Goal: Information Seeking & Learning: Learn about a topic

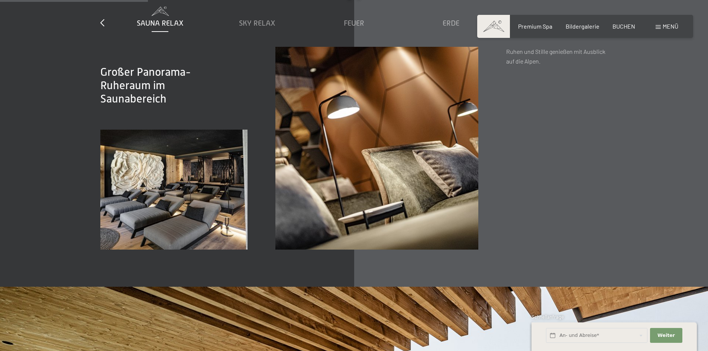
scroll to position [1152, 0]
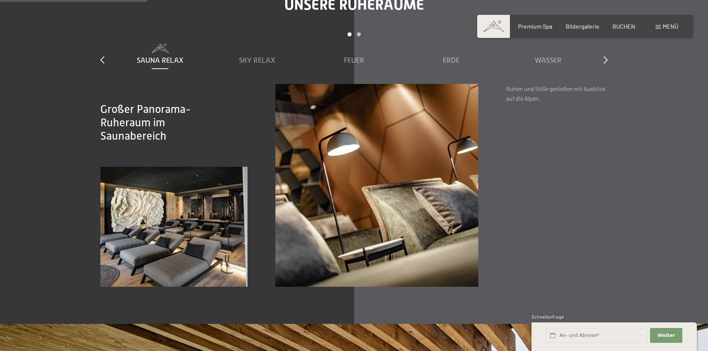
click at [161, 56] on span "Sauna Relax" at bounding box center [160, 60] width 47 height 8
click at [249, 57] on span "Sky Relax" at bounding box center [257, 60] width 36 height 8
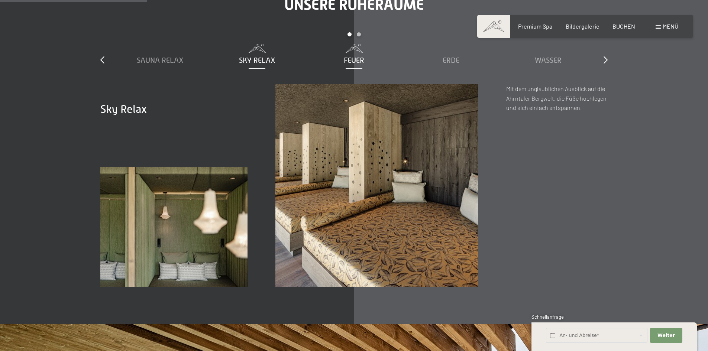
click at [353, 61] on span "Feuer" at bounding box center [354, 60] width 20 height 8
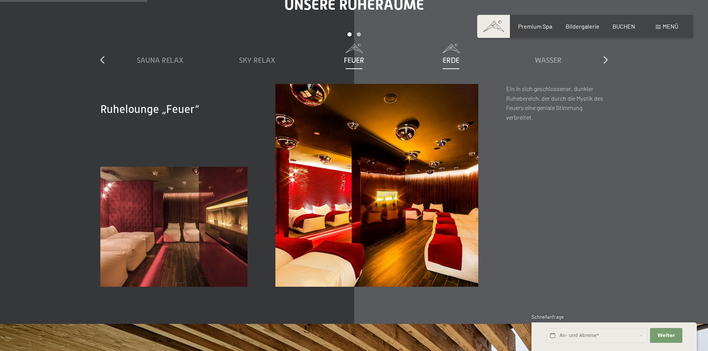
click at [444, 62] on span "Erde" at bounding box center [450, 60] width 17 height 8
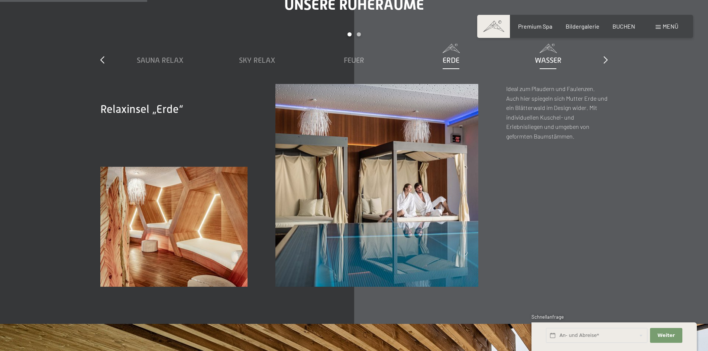
click at [545, 57] on span "Wasser" at bounding box center [548, 60] width 27 height 8
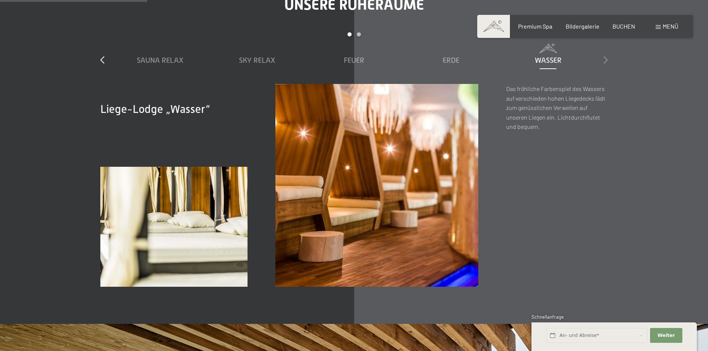
click at [606, 60] on icon at bounding box center [605, 59] width 4 height 7
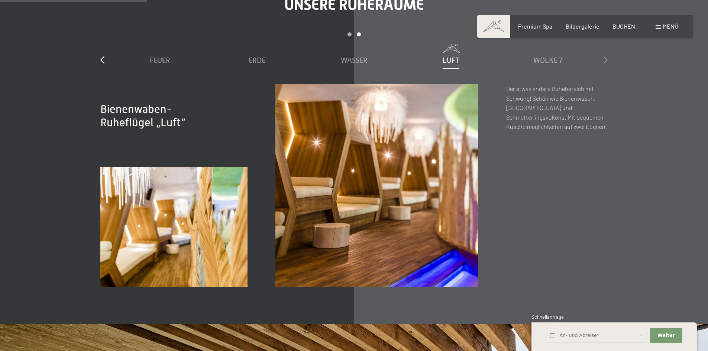
click at [606, 60] on icon at bounding box center [605, 59] width 4 height 7
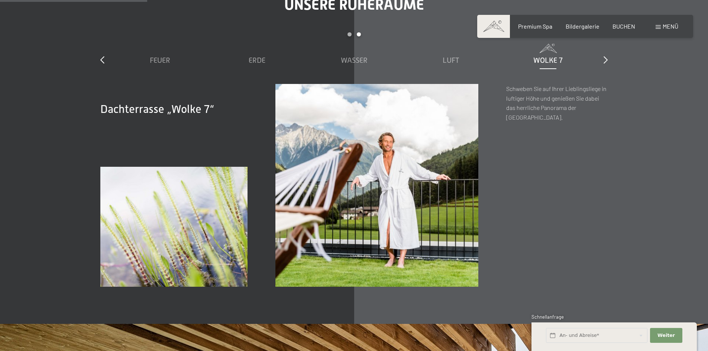
click at [545, 59] on span "Wolke 7" at bounding box center [547, 60] width 29 height 8
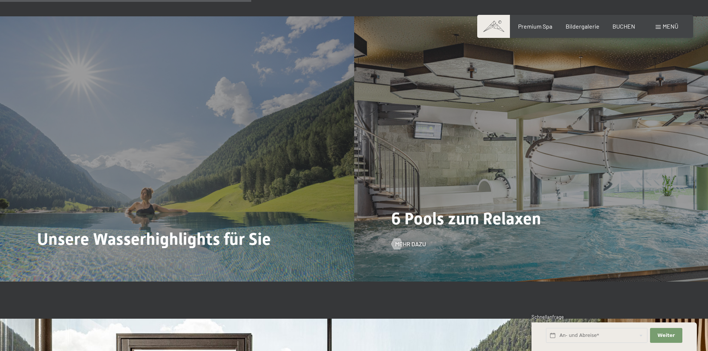
scroll to position [1969, 0]
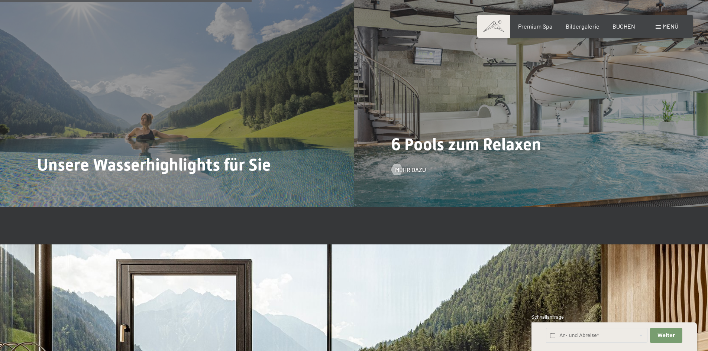
click at [521, 143] on span "6 Pools zum Relaxen" at bounding box center [466, 144] width 150 height 20
click at [405, 176] on div "6 Pools zum Relaxen Mehr dazu" at bounding box center [531, 74] width 354 height 265
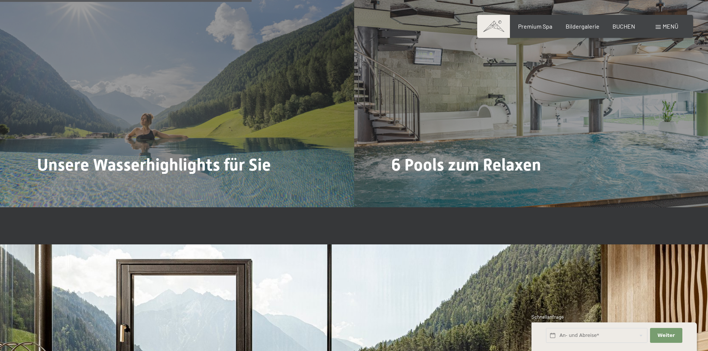
click at [407, 186] on span "Mehr dazu" at bounding box center [410, 190] width 31 height 8
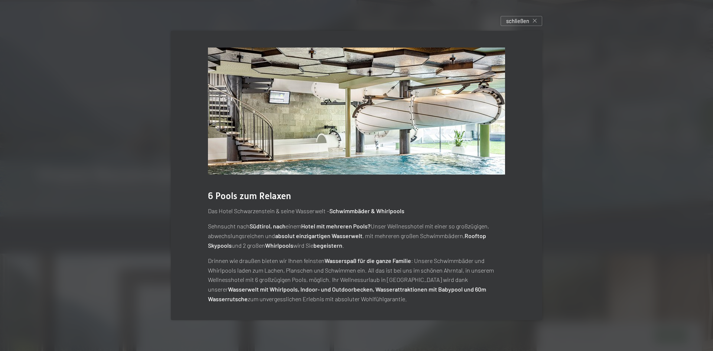
click at [607, 199] on div at bounding box center [356, 175] width 713 height 351
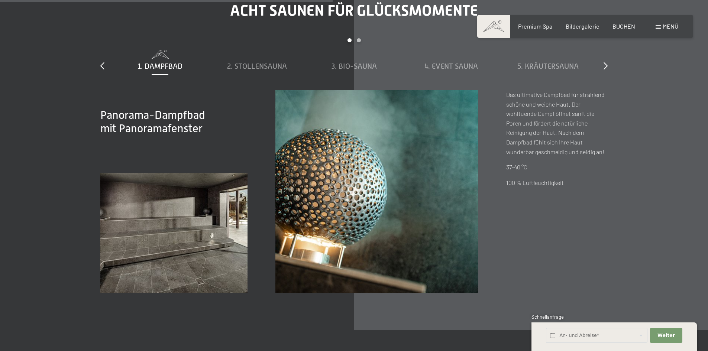
scroll to position [2601, 0]
click at [256, 63] on span "2. Stollensauna" at bounding box center [257, 65] width 60 height 8
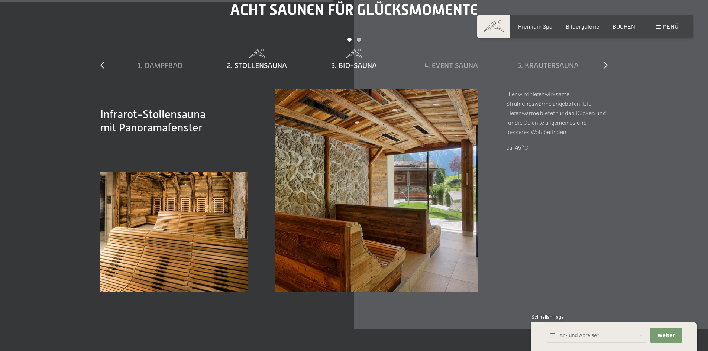
click at [360, 66] on span "3. Bio-Sauna" at bounding box center [353, 65] width 45 height 8
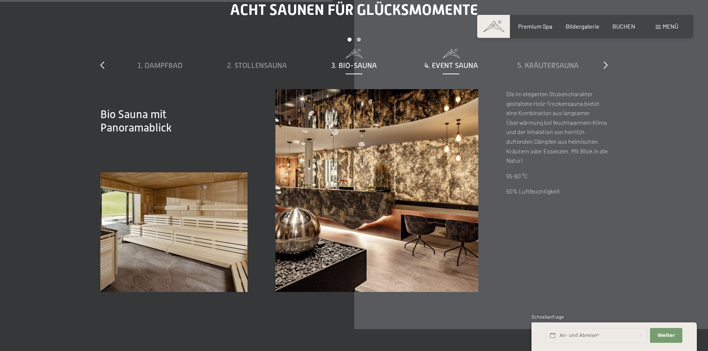
click at [455, 66] on span "4. Event Sauna" at bounding box center [451, 65] width 54 height 8
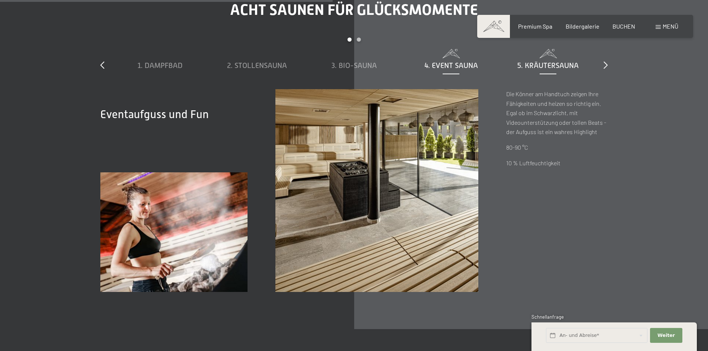
click at [558, 62] on span "5. Kräutersauna" at bounding box center [547, 65] width 61 height 8
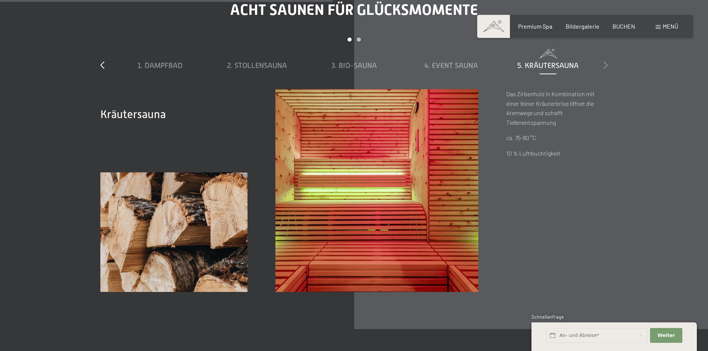
click at [607, 69] on div at bounding box center [605, 65] width 4 height 10
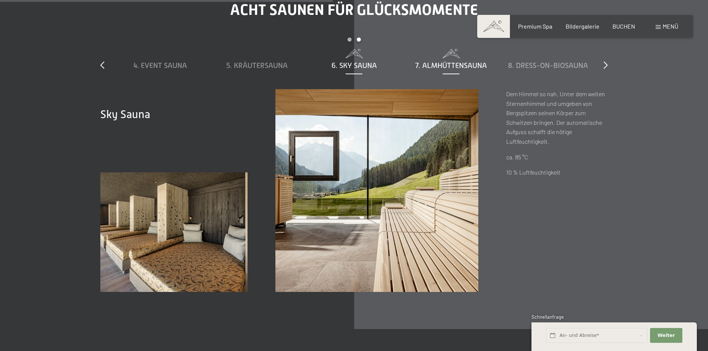
click at [463, 63] on span "7. Almhüttensauna" at bounding box center [451, 65] width 72 height 8
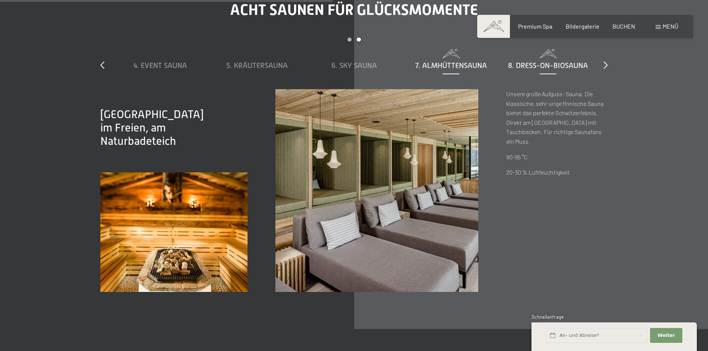
click at [564, 64] on span "8. Dress-on-Biosauna" at bounding box center [548, 65] width 80 height 8
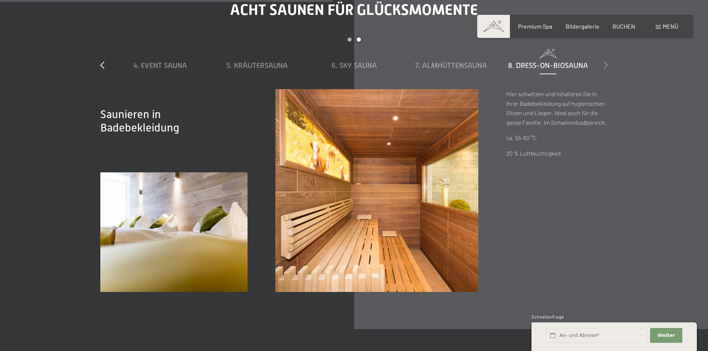
click at [606, 64] on icon at bounding box center [605, 64] width 4 height 7
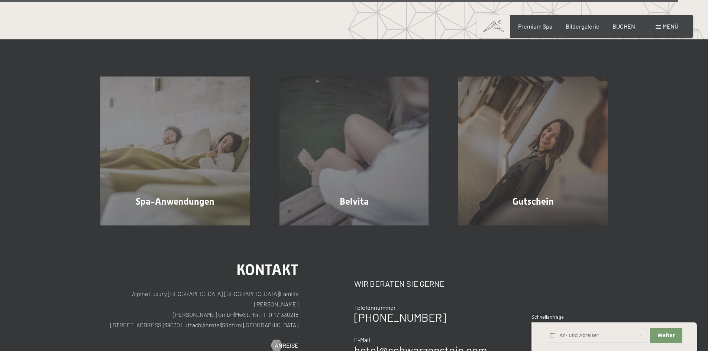
scroll to position [4718, 0]
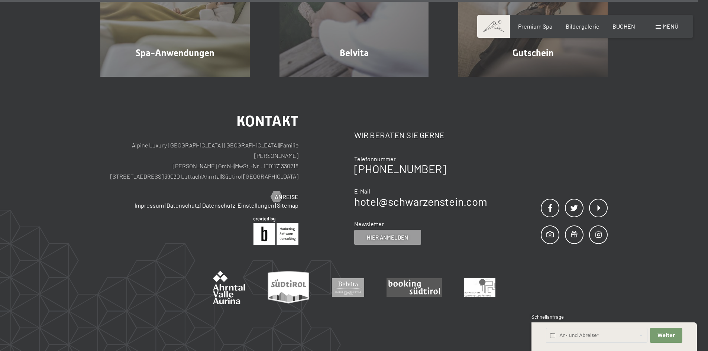
click at [667, 27] on span "Menü" at bounding box center [670, 26] width 16 height 7
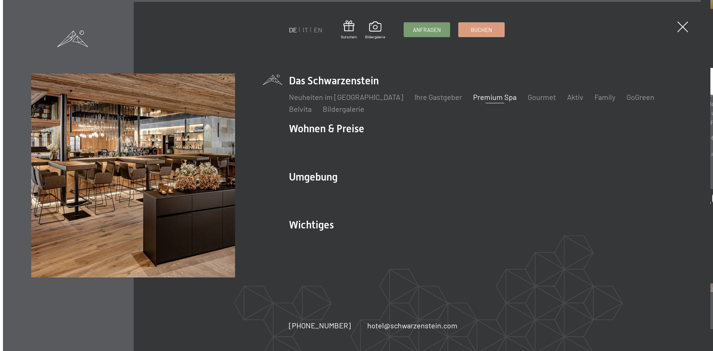
scroll to position [4731, 0]
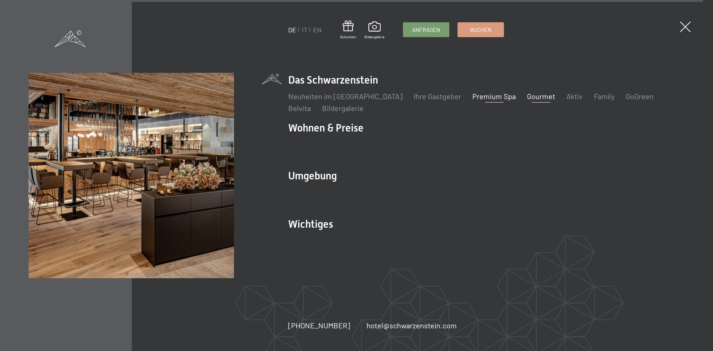
click at [527, 97] on link "Gourmet" at bounding box center [541, 96] width 28 height 9
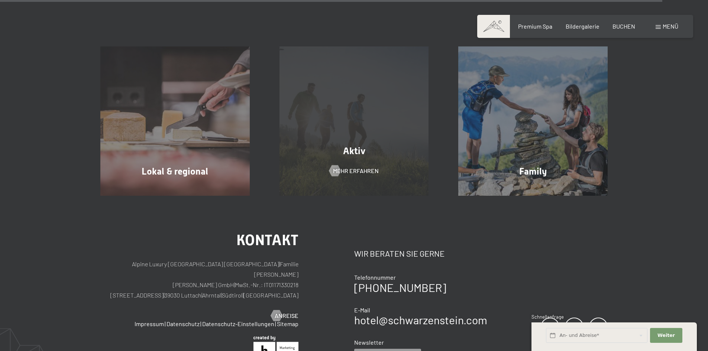
scroll to position [2749, 0]
